Goal: Transaction & Acquisition: Obtain resource

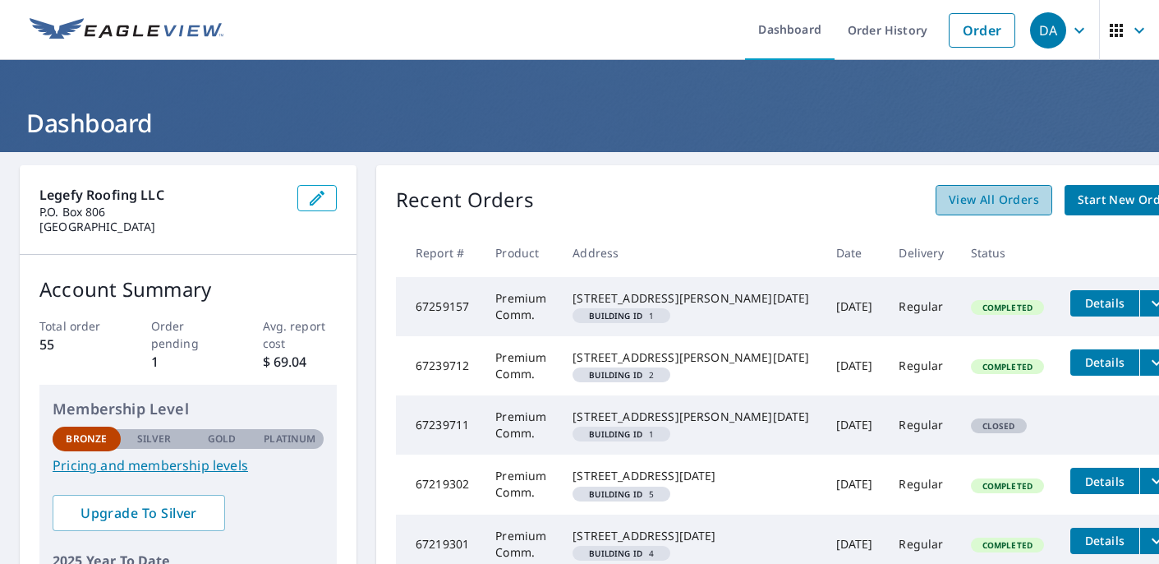
click at [949, 195] on span "View All Orders" at bounding box center [994, 200] width 90 height 21
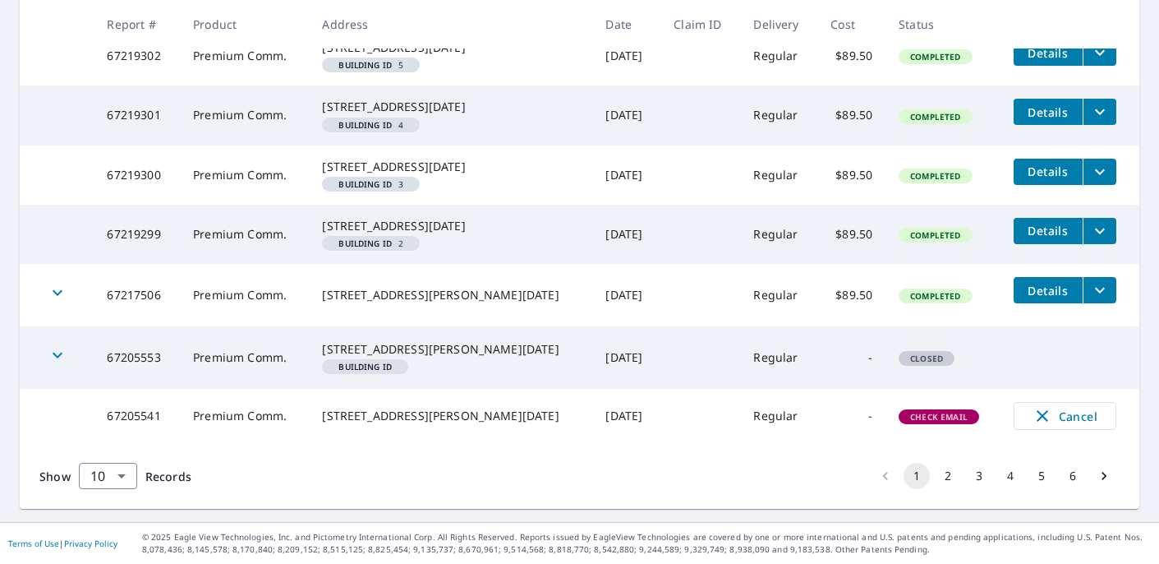
scroll to position [637, 0]
click at [118, 486] on body "DA DA Dashboard Order History Order DA Dashboard / Order History Order History …" at bounding box center [579, 282] width 1159 height 564
click at [107, 499] on li "50" at bounding box center [107, 500] width 58 height 30
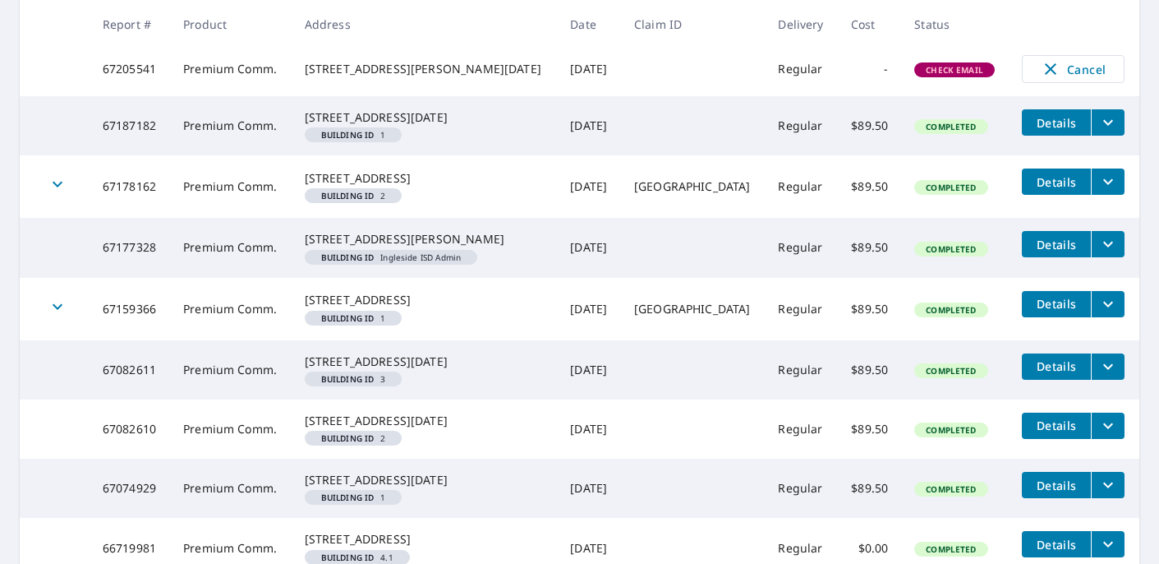
scroll to position [901, 0]
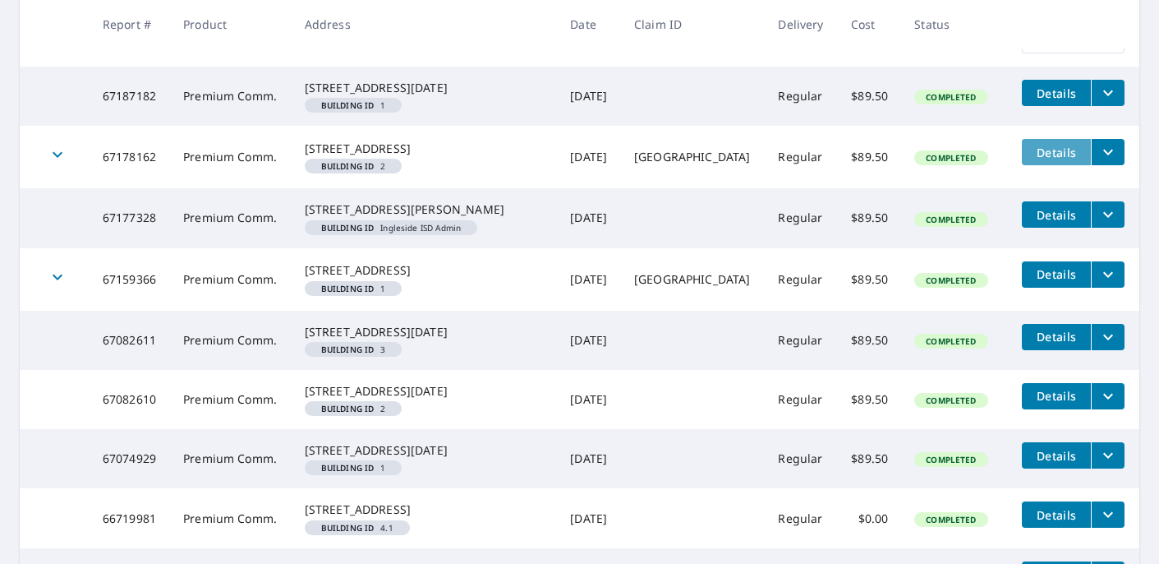
click at [1032, 160] on span "Details" at bounding box center [1056, 153] width 49 height 16
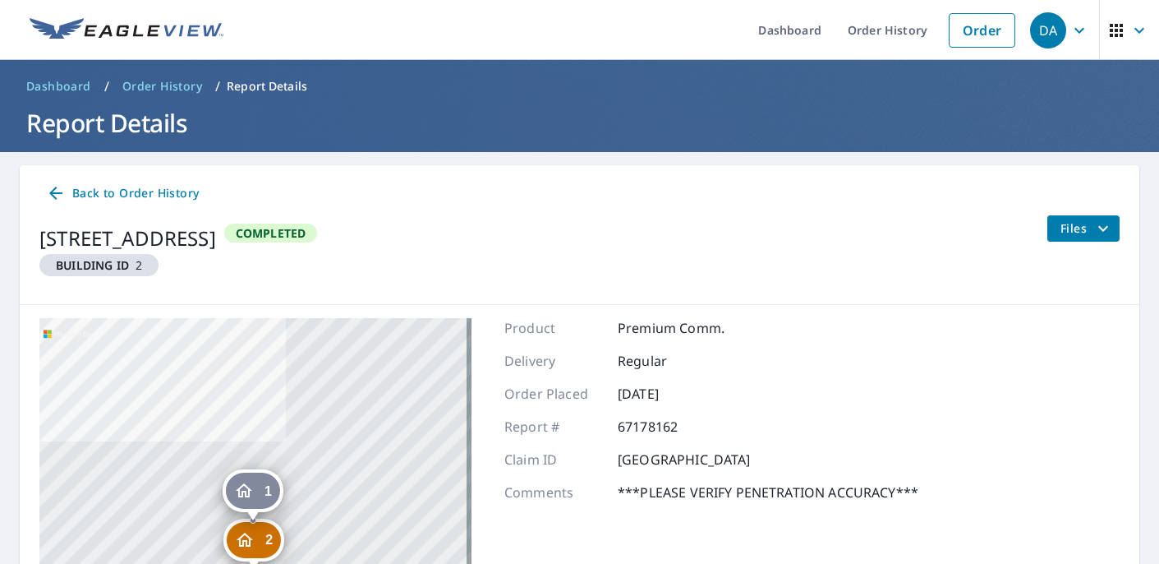
click at [1061, 234] on span "Files" at bounding box center [1087, 229] width 53 height 20
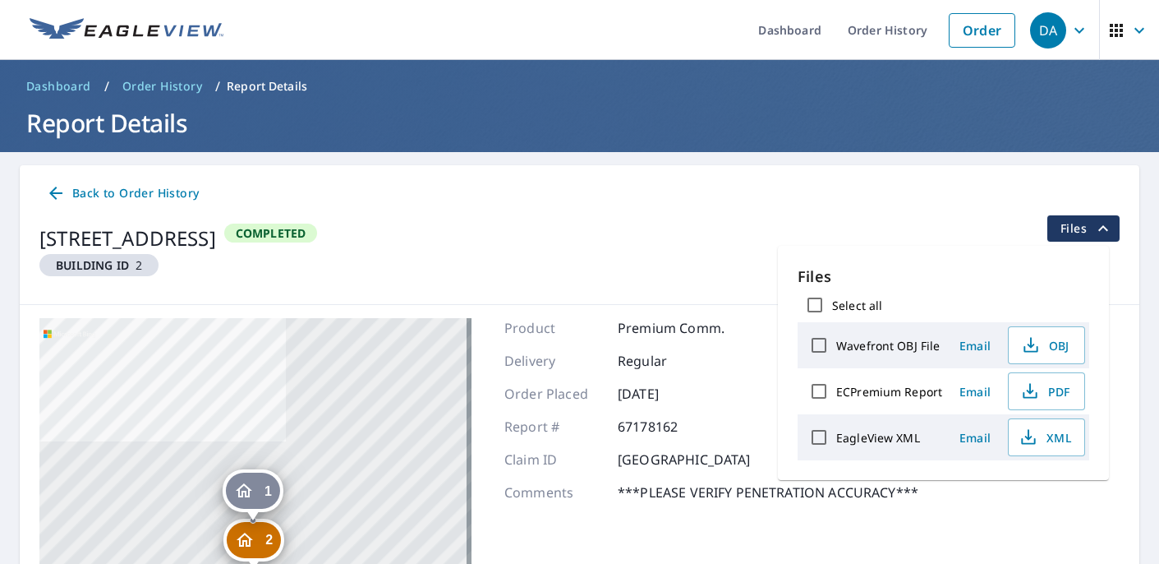
click at [62, 190] on icon at bounding box center [56, 193] width 20 height 20
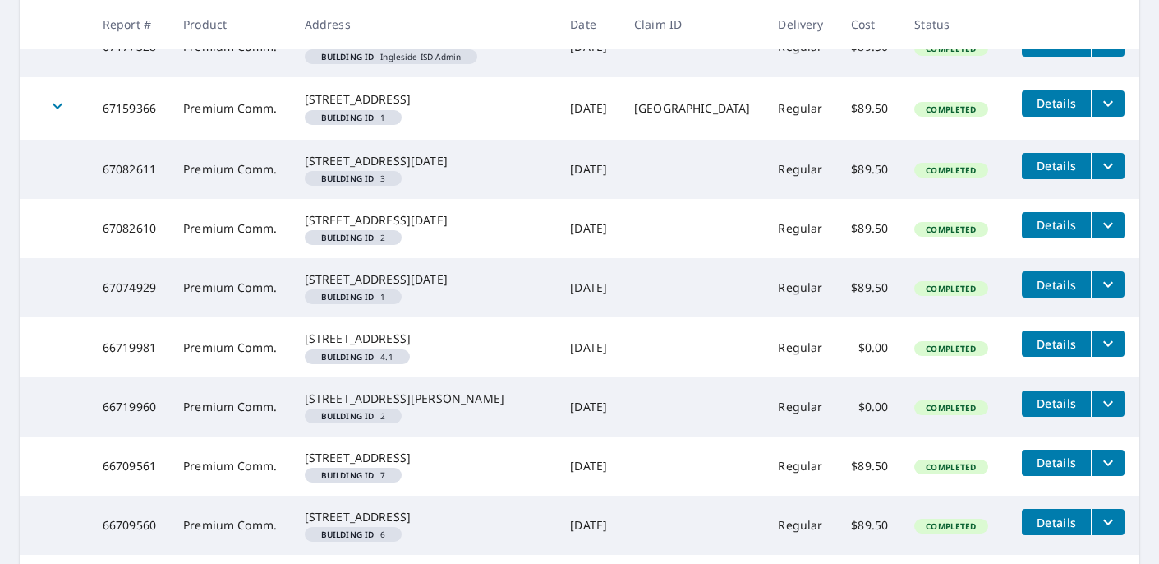
scroll to position [1025, 0]
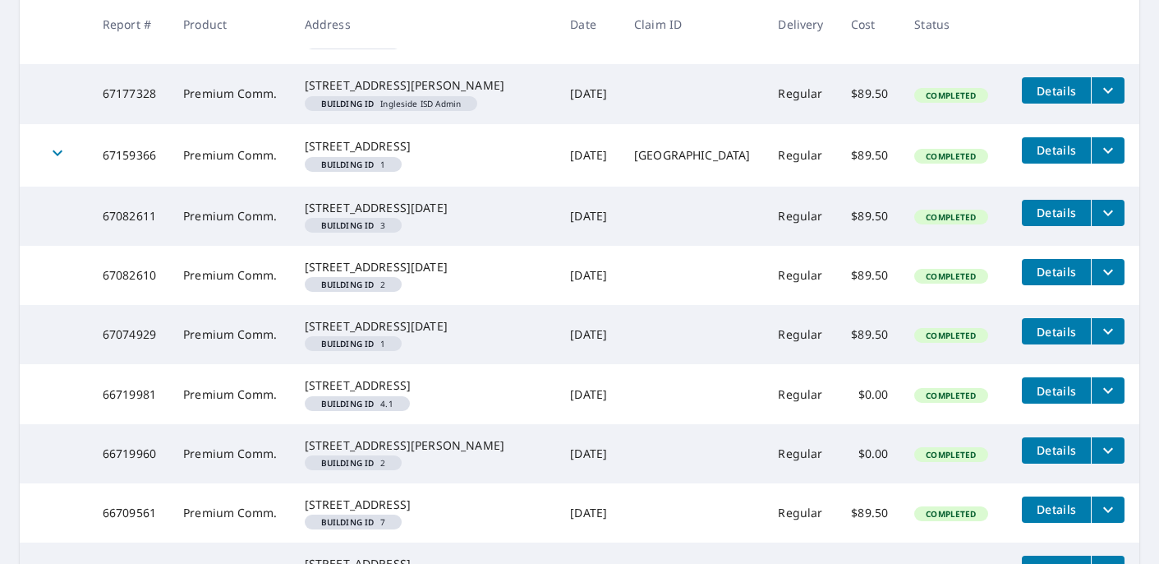
click at [1035, 158] on span "Details" at bounding box center [1056, 150] width 49 height 16
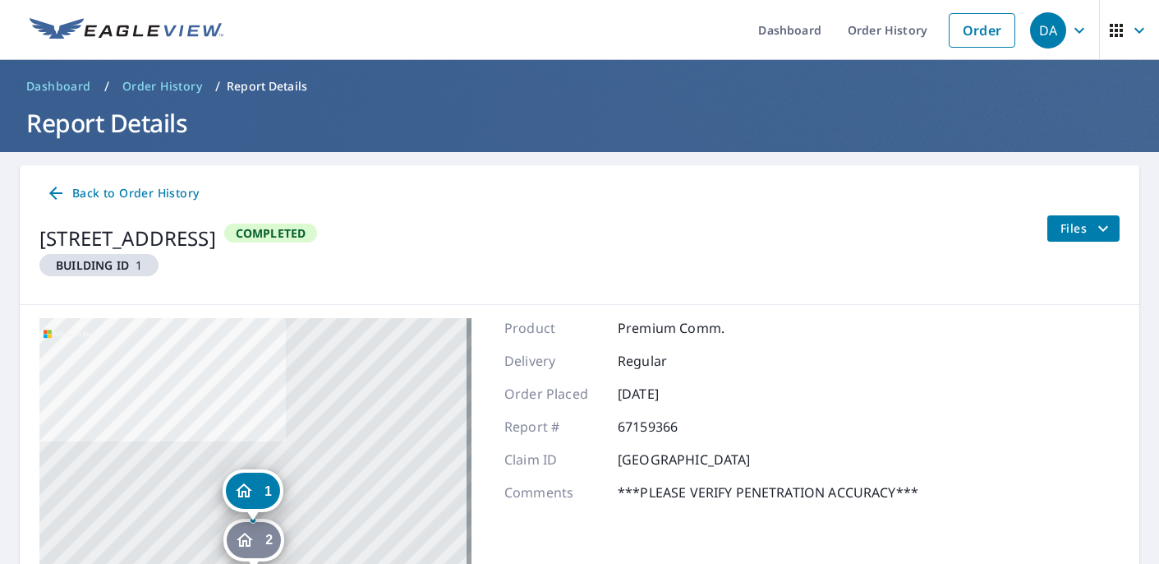
click at [1061, 226] on span "Files" at bounding box center [1087, 229] width 53 height 20
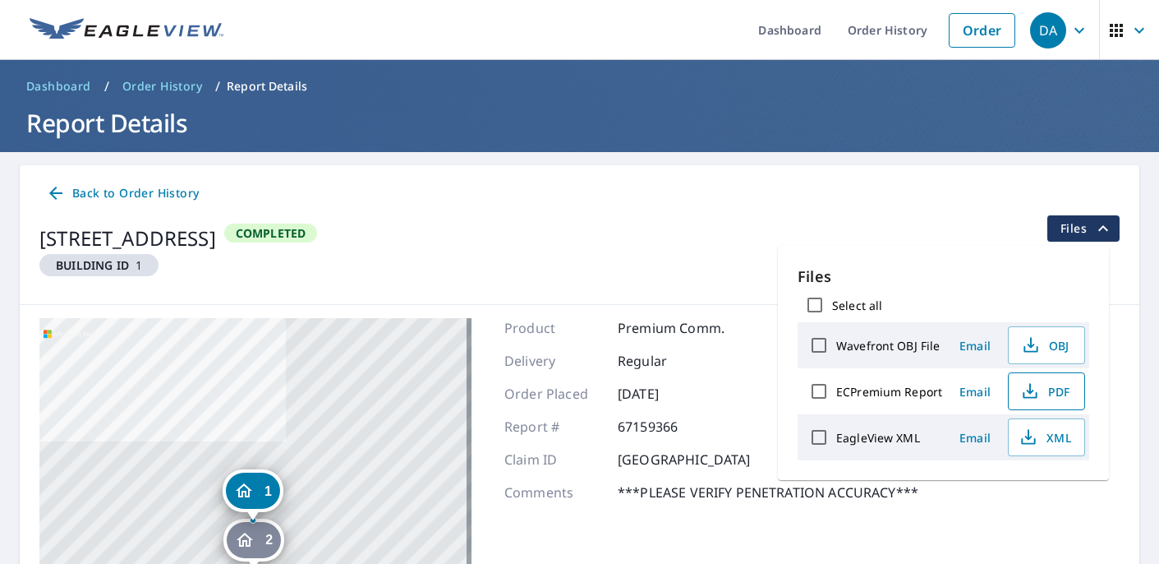
click at [1050, 386] on span "PDF" at bounding box center [1045, 391] width 53 height 20
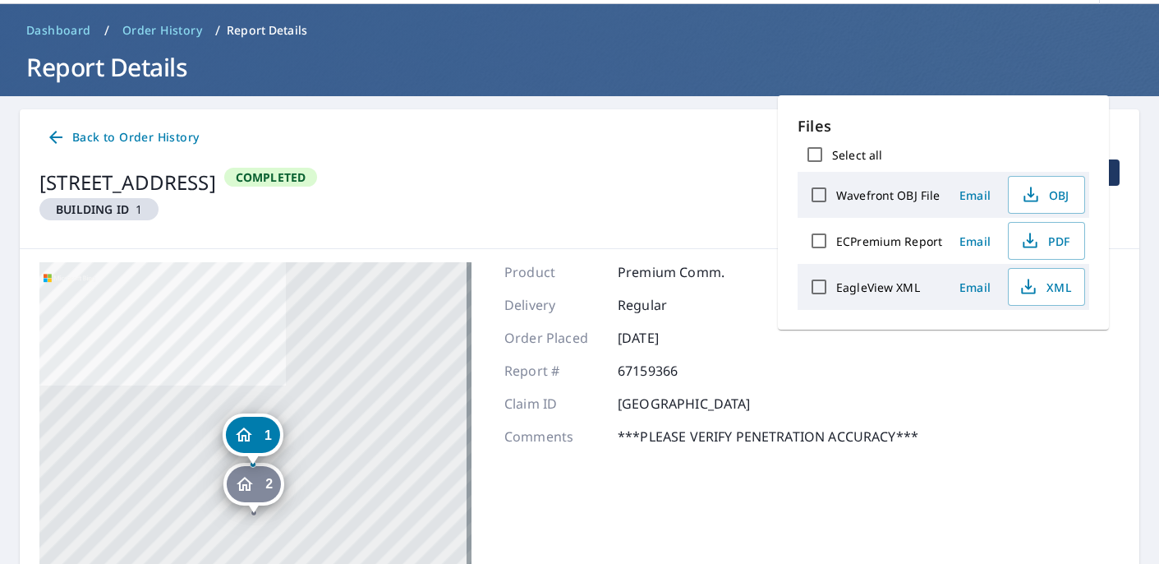
scroll to position [153, 0]
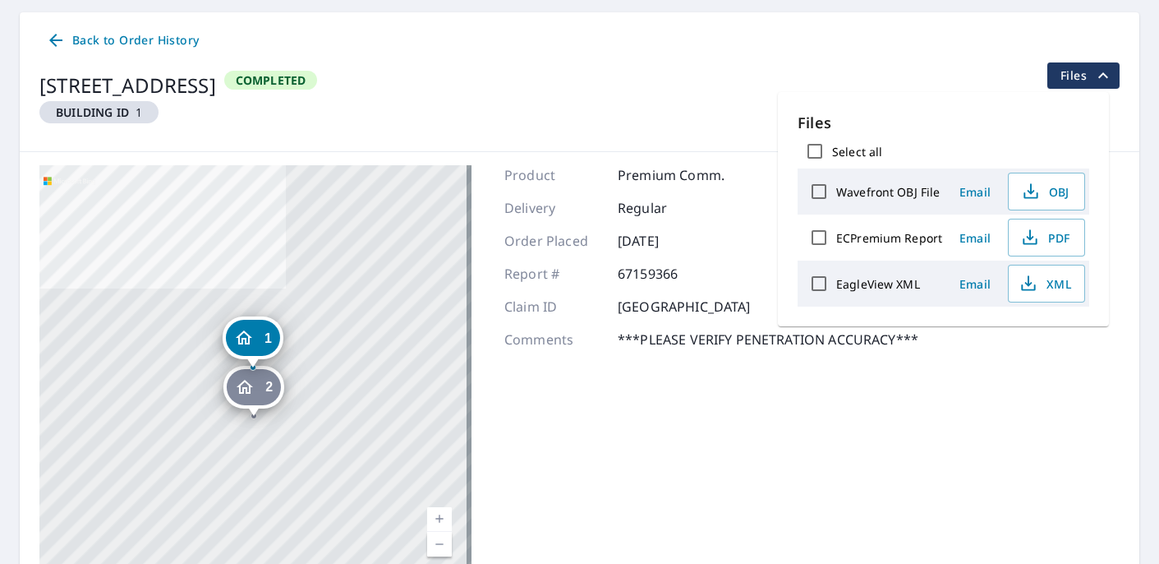
click at [235, 388] on icon "Dropped pin, building 2, Residential property, 2100 Achievement Blvd Ingleside,…" at bounding box center [245, 387] width 20 height 20
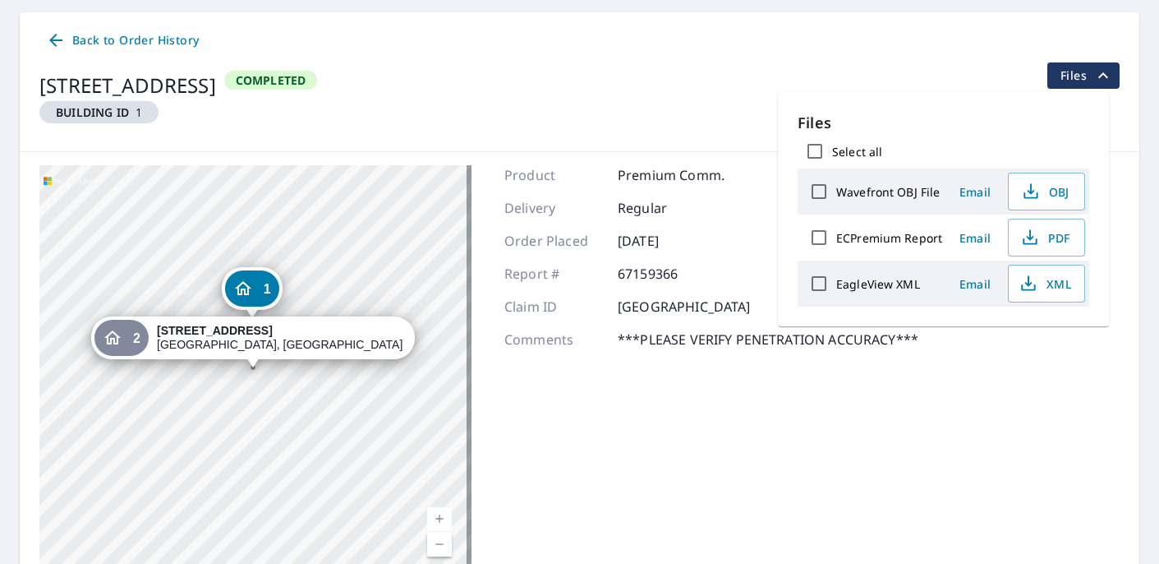
click at [149, 338] on div "2" at bounding box center [121, 338] width 54 height 36
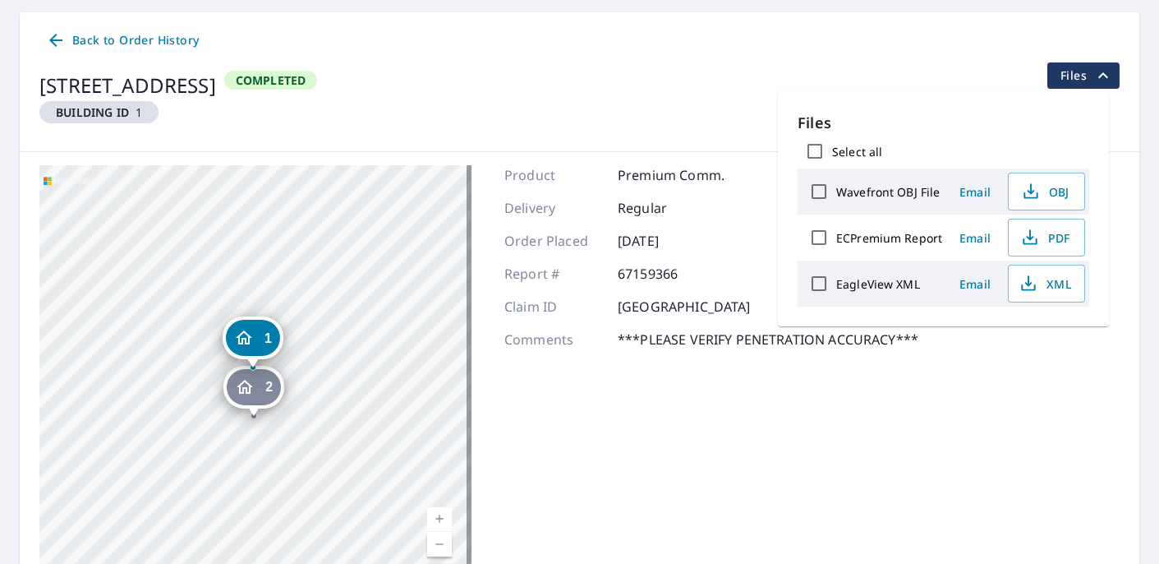
click at [263, 381] on div "2" at bounding box center [254, 387] width 54 height 36
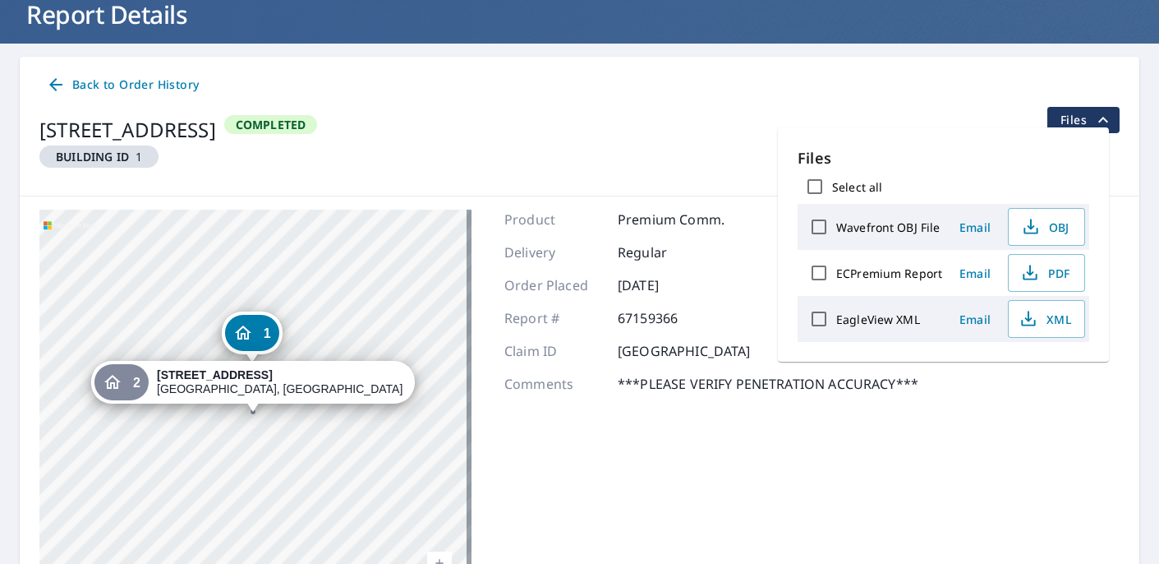
scroll to position [101, 0]
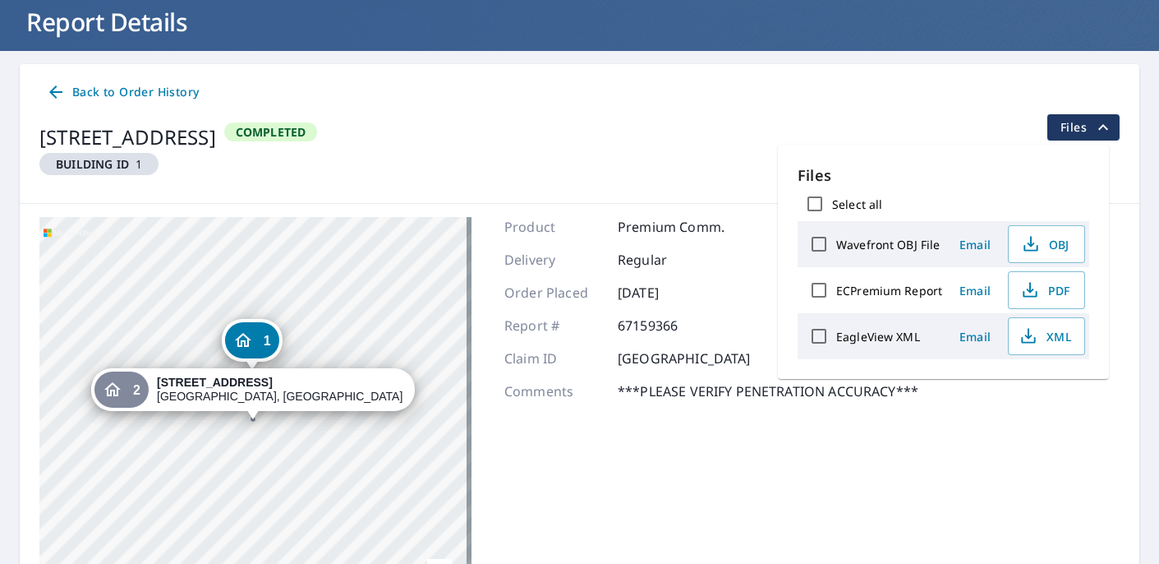
click at [253, 342] on div "1" at bounding box center [252, 340] width 54 height 36
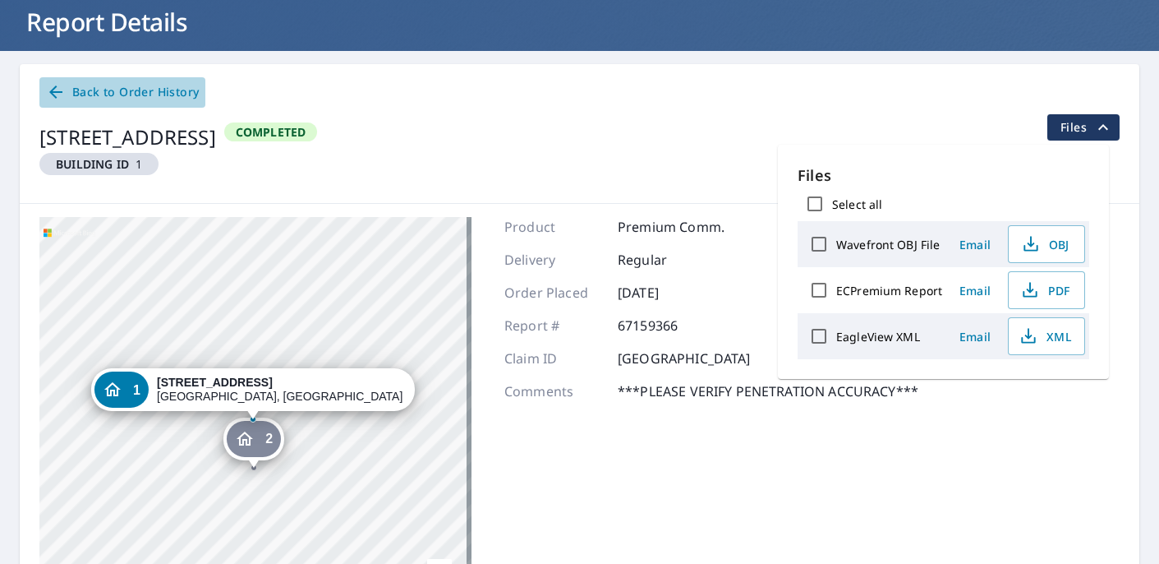
click at [59, 93] on icon at bounding box center [55, 91] width 13 height 13
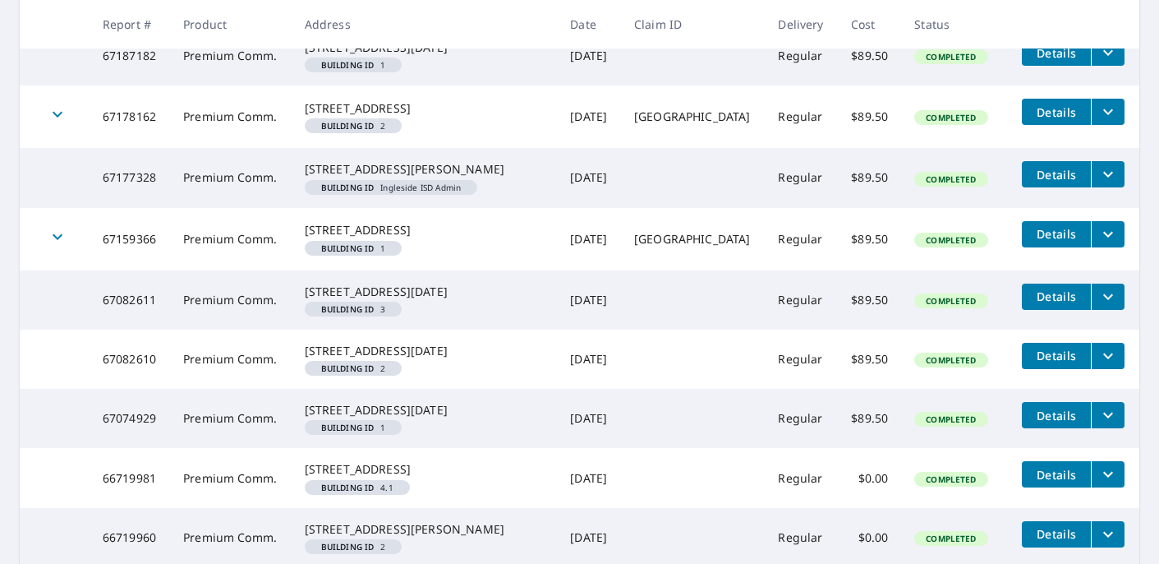
scroll to position [942, 0]
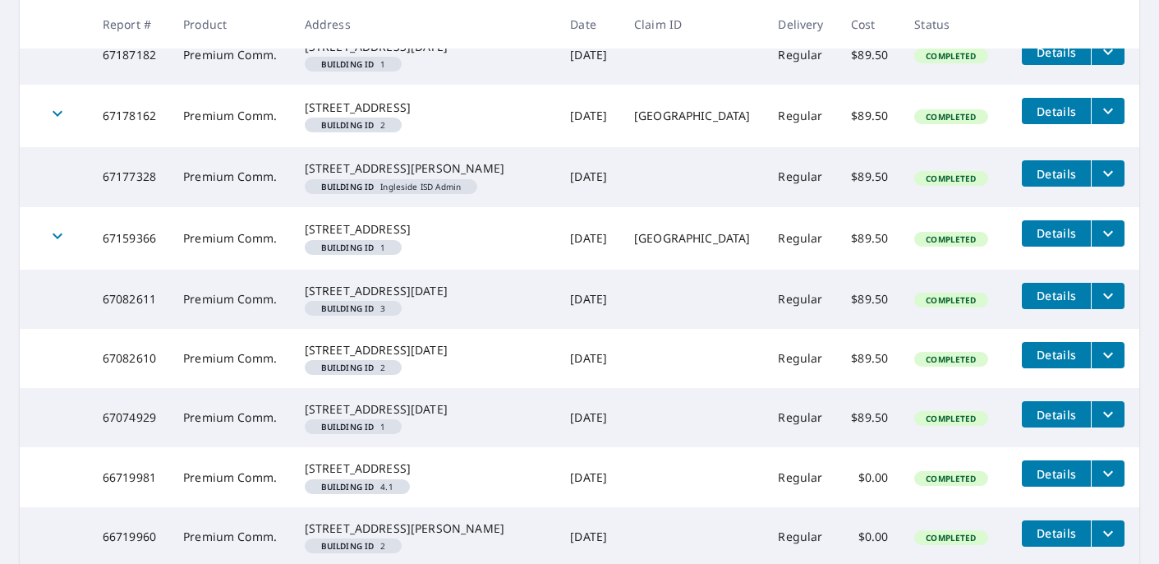
click at [1046, 124] on button "Details" at bounding box center [1056, 111] width 69 height 26
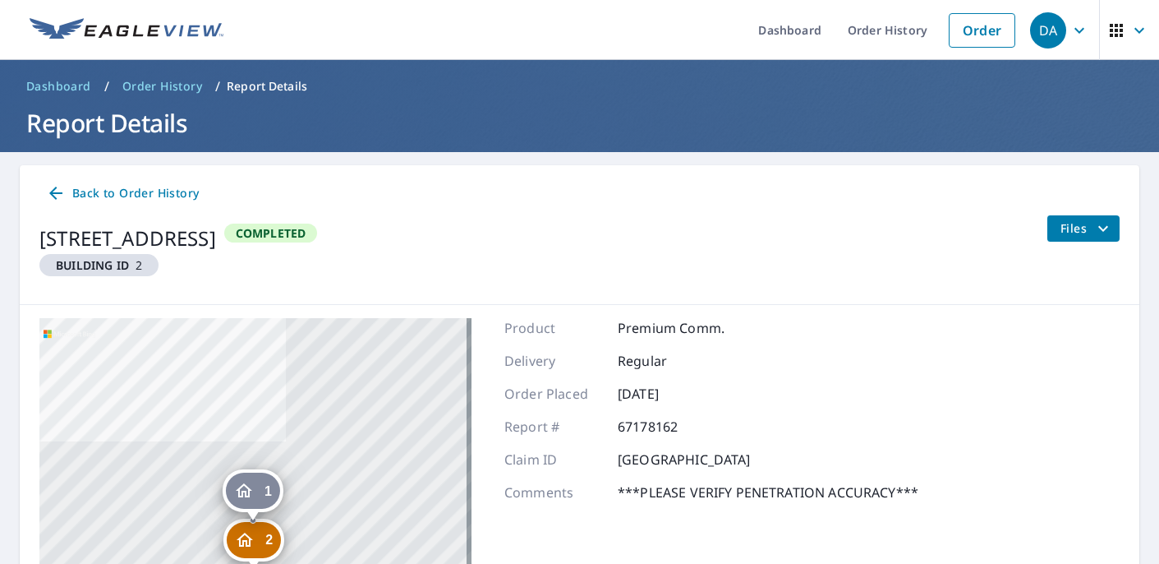
click at [1099, 227] on icon "filesDropdownBtn-67178162" at bounding box center [1104, 229] width 20 height 20
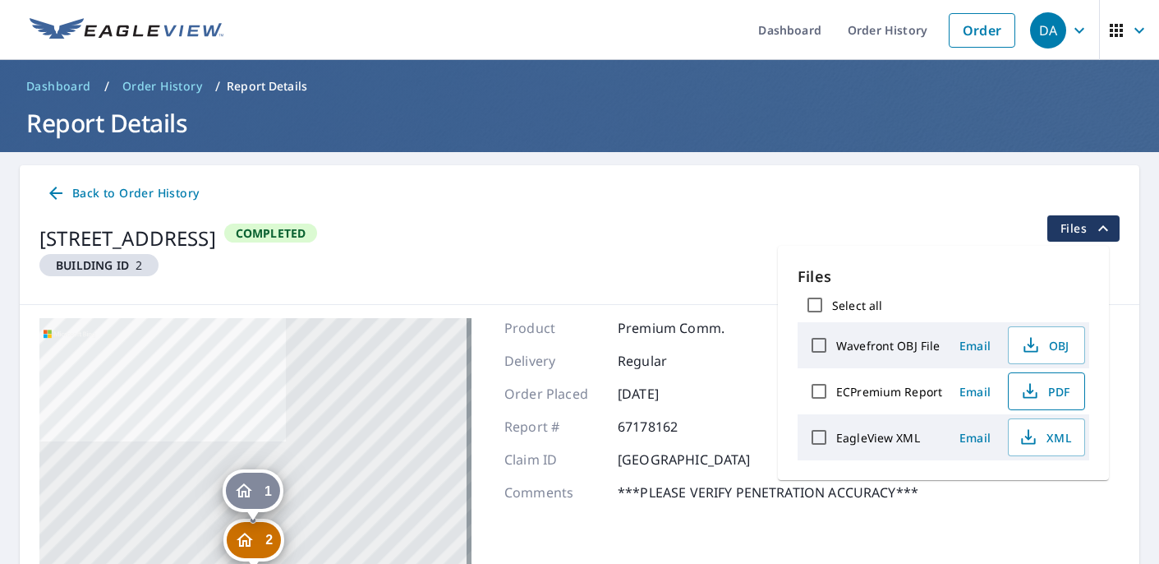
click at [1044, 398] on span "PDF" at bounding box center [1045, 391] width 53 height 20
click at [95, 192] on span "Back to Order History" at bounding box center [122, 193] width 153 height 21
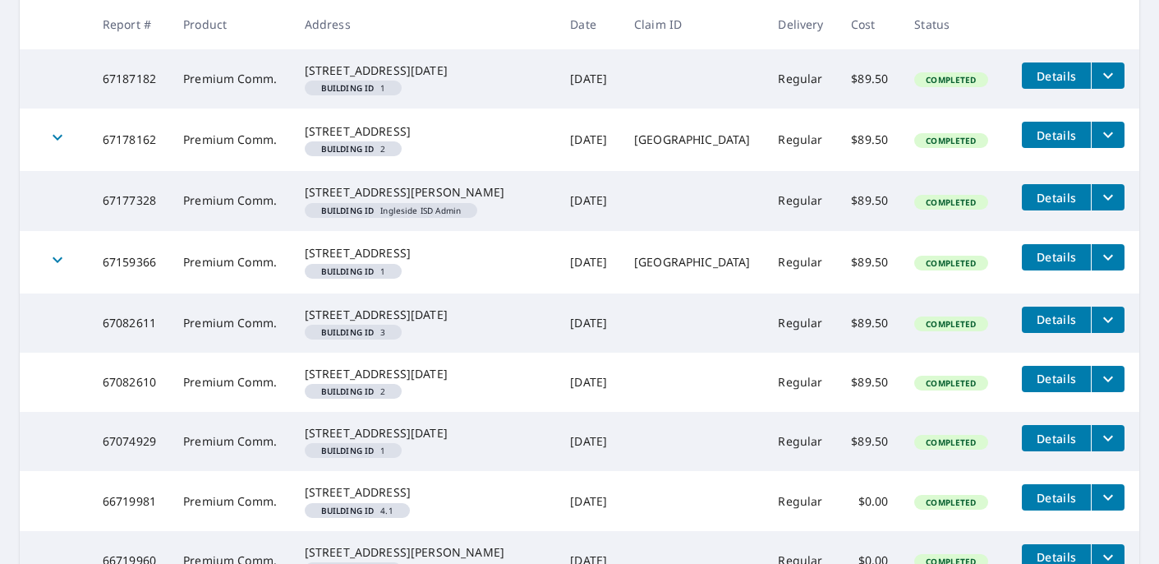
scroll to position [921, 0]
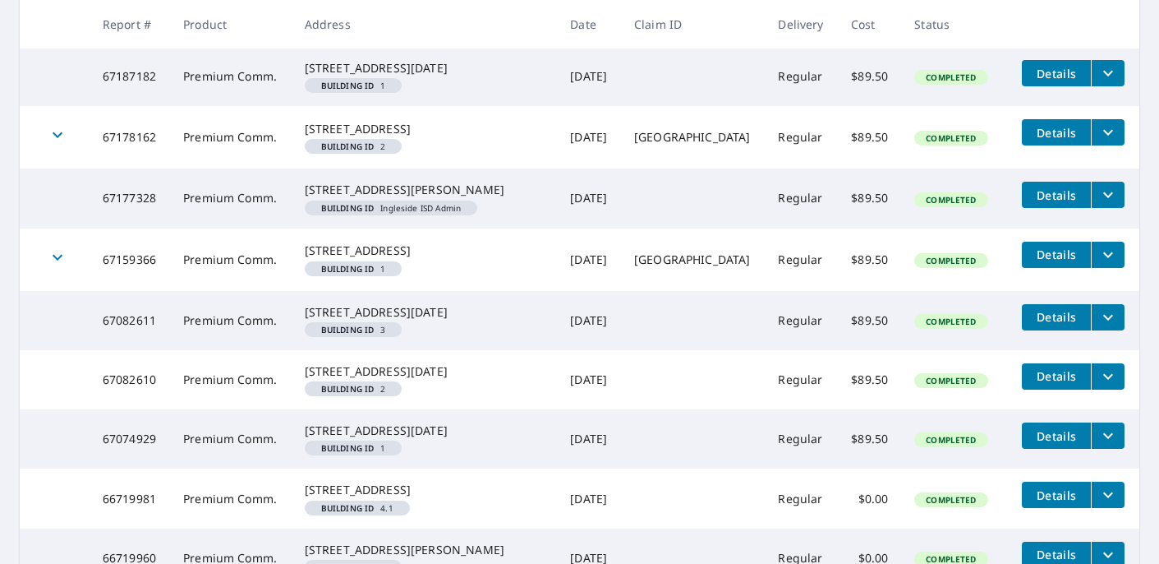
click at [1099, 205] on icon "filesDropdownBtn-67177328" at bounding box center [1109, 195] width 20 height 20
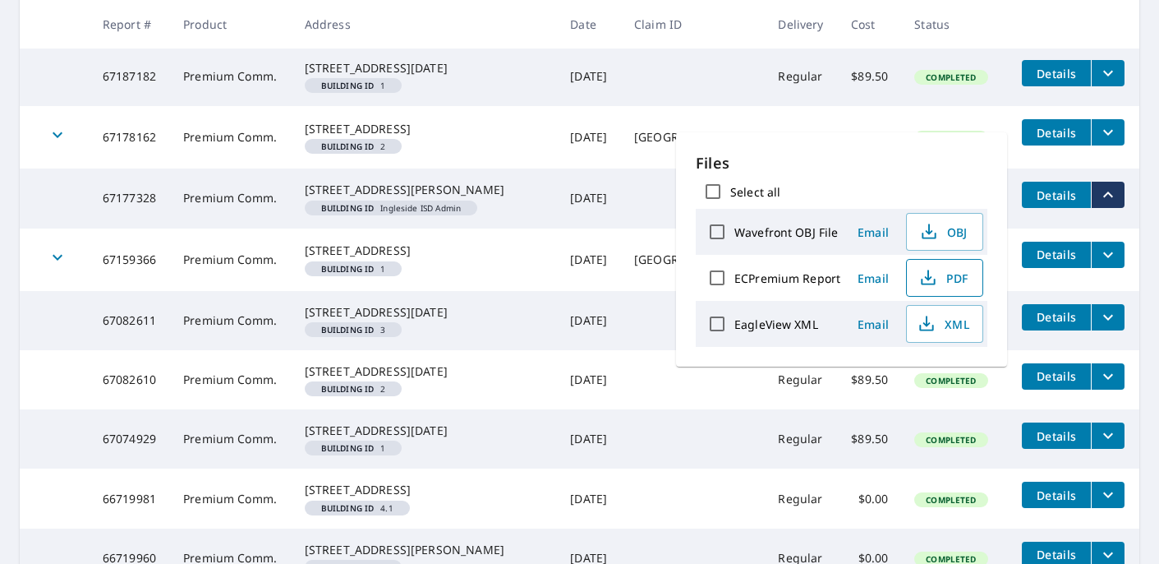
click at [944, 278] on span "PDF" at bounding box center [943, 278] width 53 height 20
click at [623, 47] on td at bounding box center [693, 20] width 144 height 54
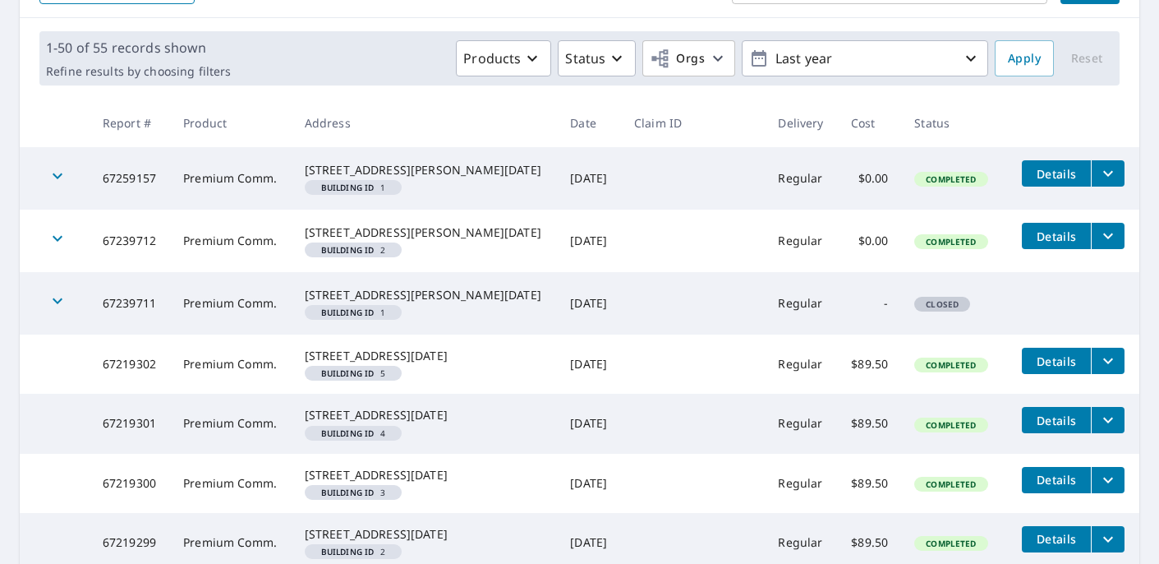
scroll to position [251, 0]
